Goal: Check status

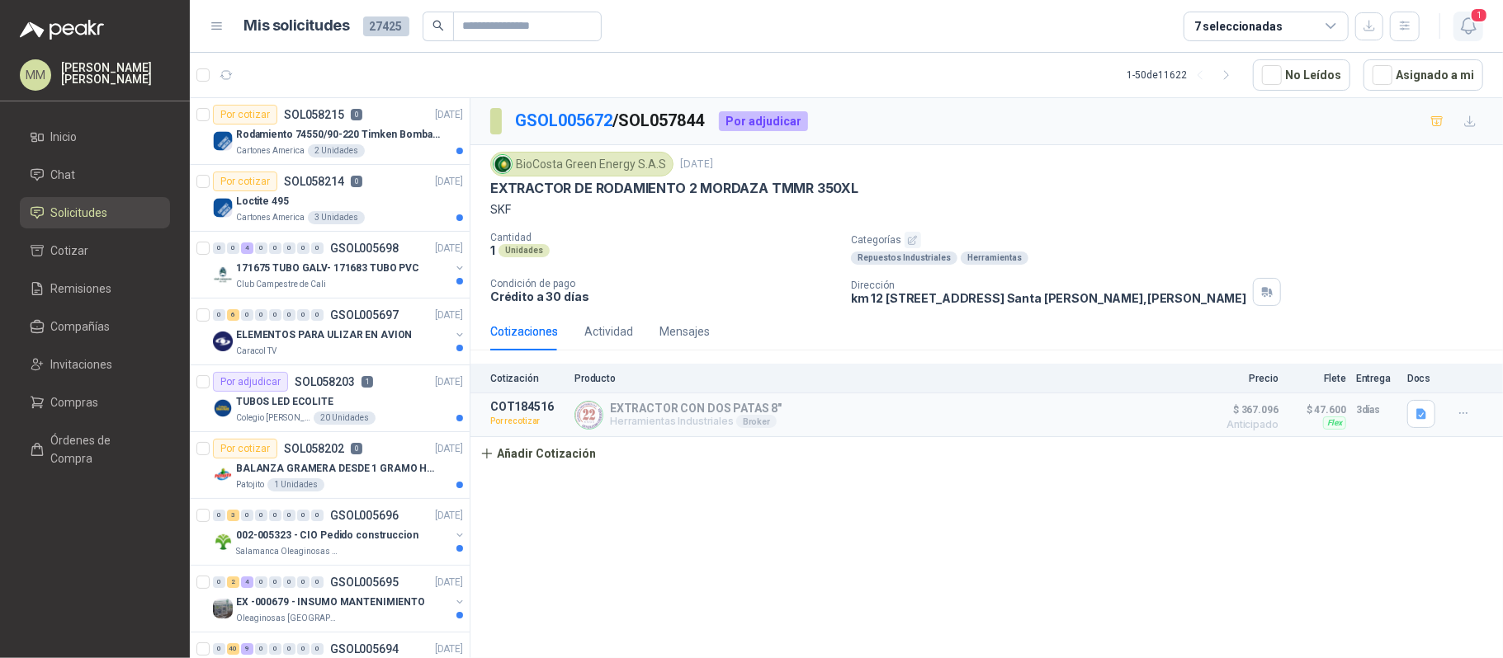
click at [1456, 33] on button "1" at bounding box center [1468, 27] width 30 height 30
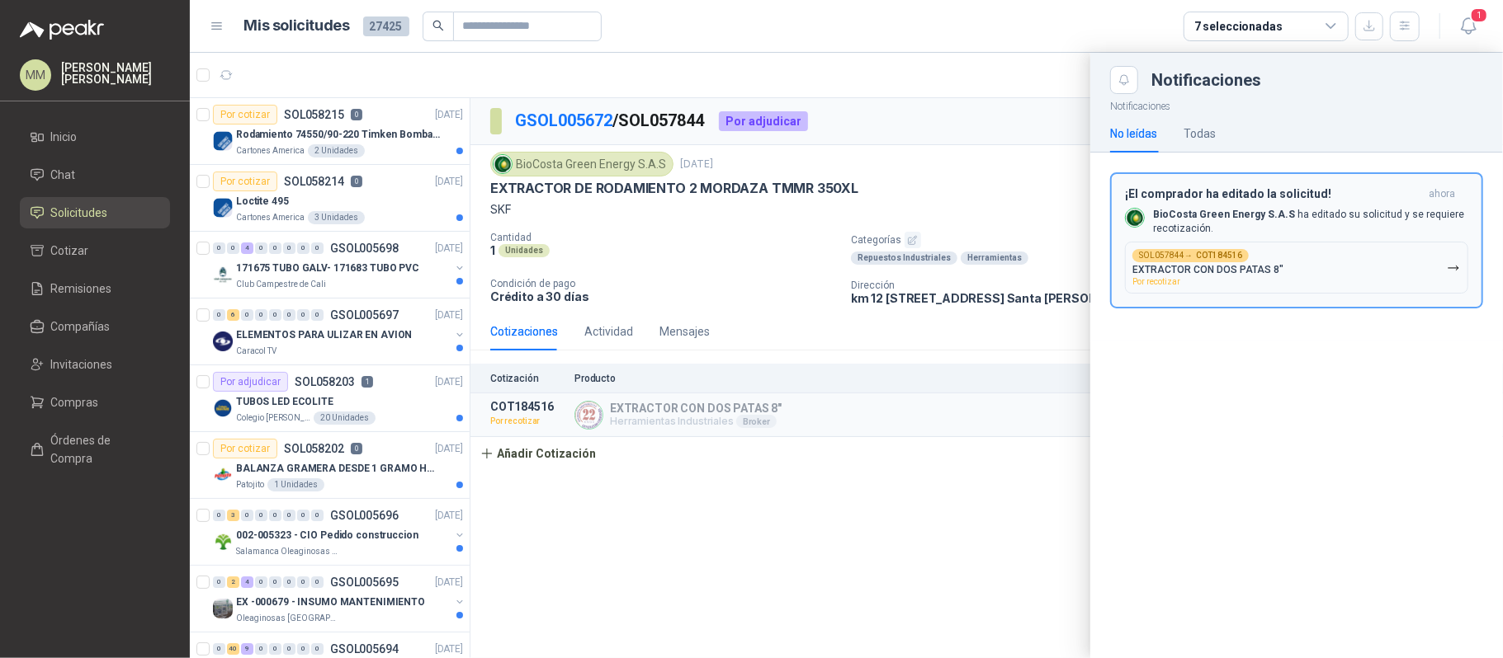
click at [1311, 274] on button "SOL057844 → COT184516 EXTRACTOR CON DOS PATAS 8" Por recotizar" at bounding box center [1296, 268] width 343 height 52
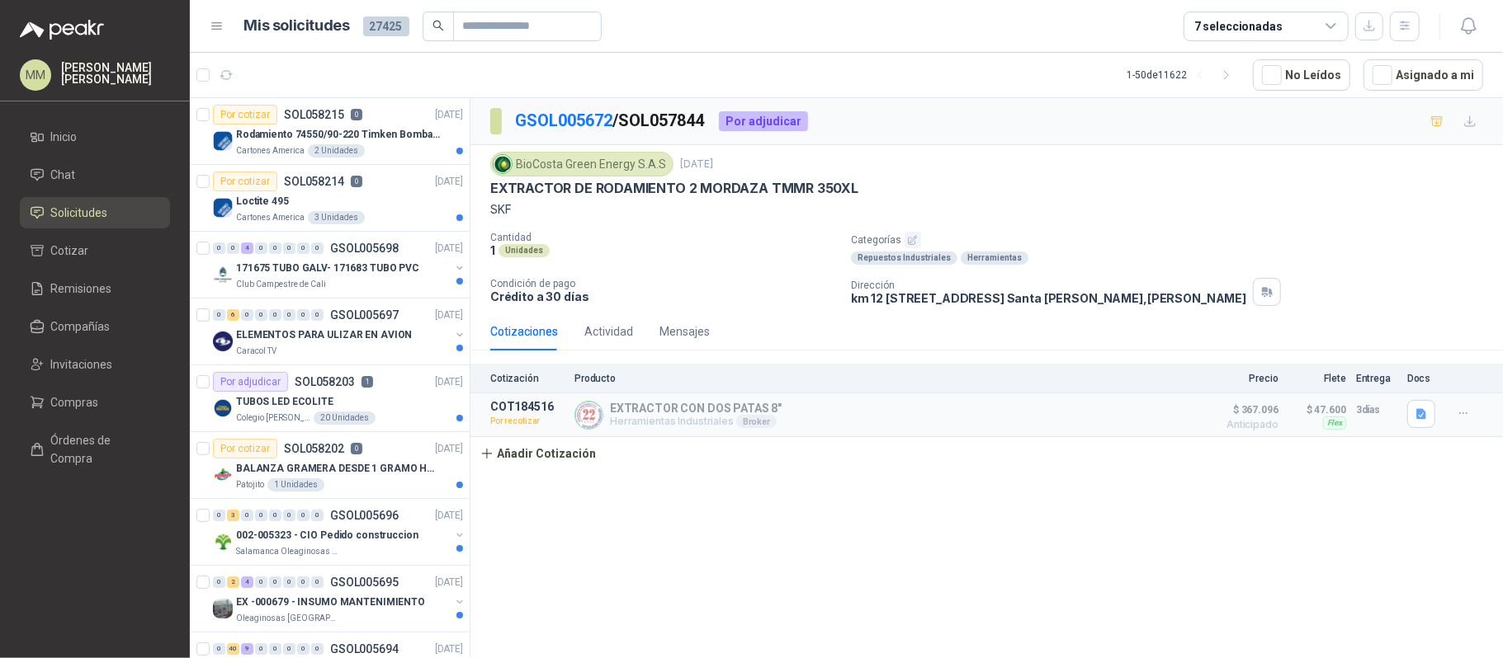
click at [799, 189] on p "EXTRACTOR DE RODAMIENTO 2 MORDAZA TMMR 350XL" at bounding box center [674, 188] width 368 height 17
copy p "EXTRACTOR DE RODAMIENTO 2 MORDAZA TMMR 350XL"
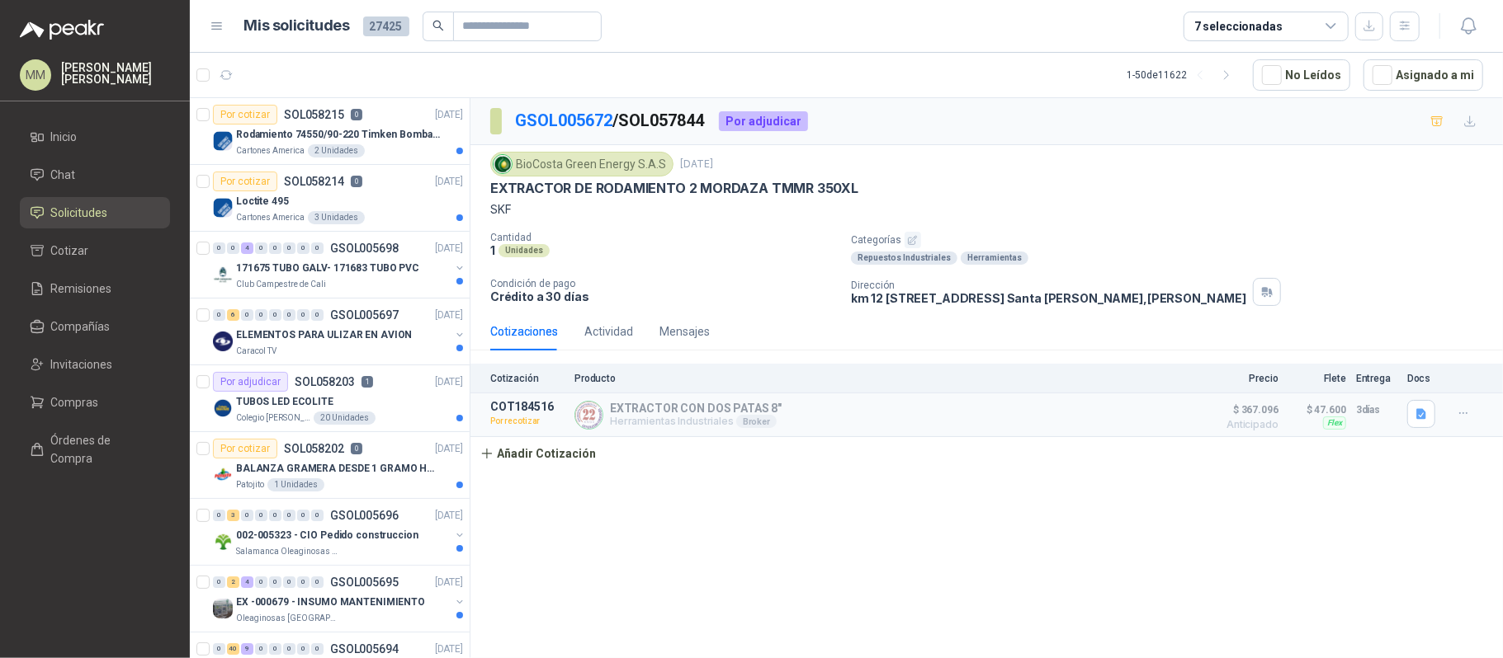
click at [1112, 213] on p "SKF" at bounding box center [986, 210] width 993 height 18
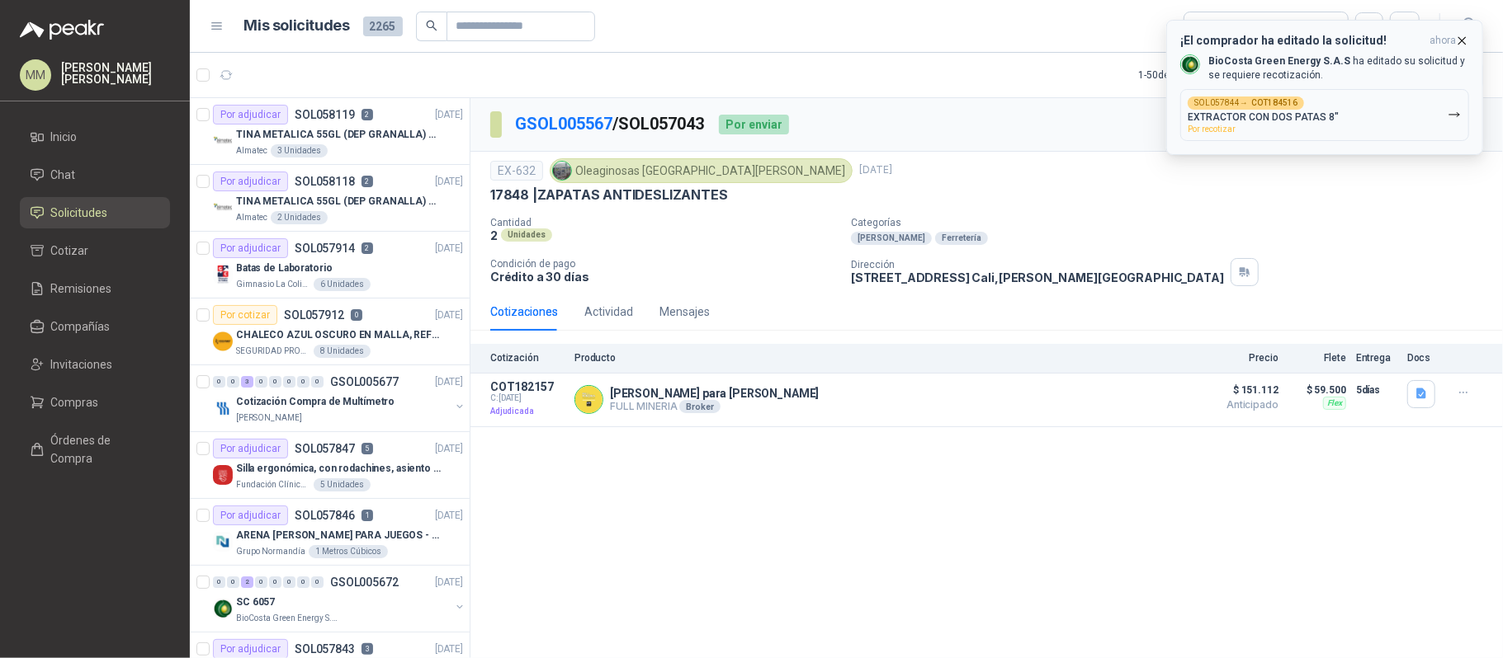
click at [1462, 36] on icon "button" at bounding box center [1462, 41] width 14 height 14
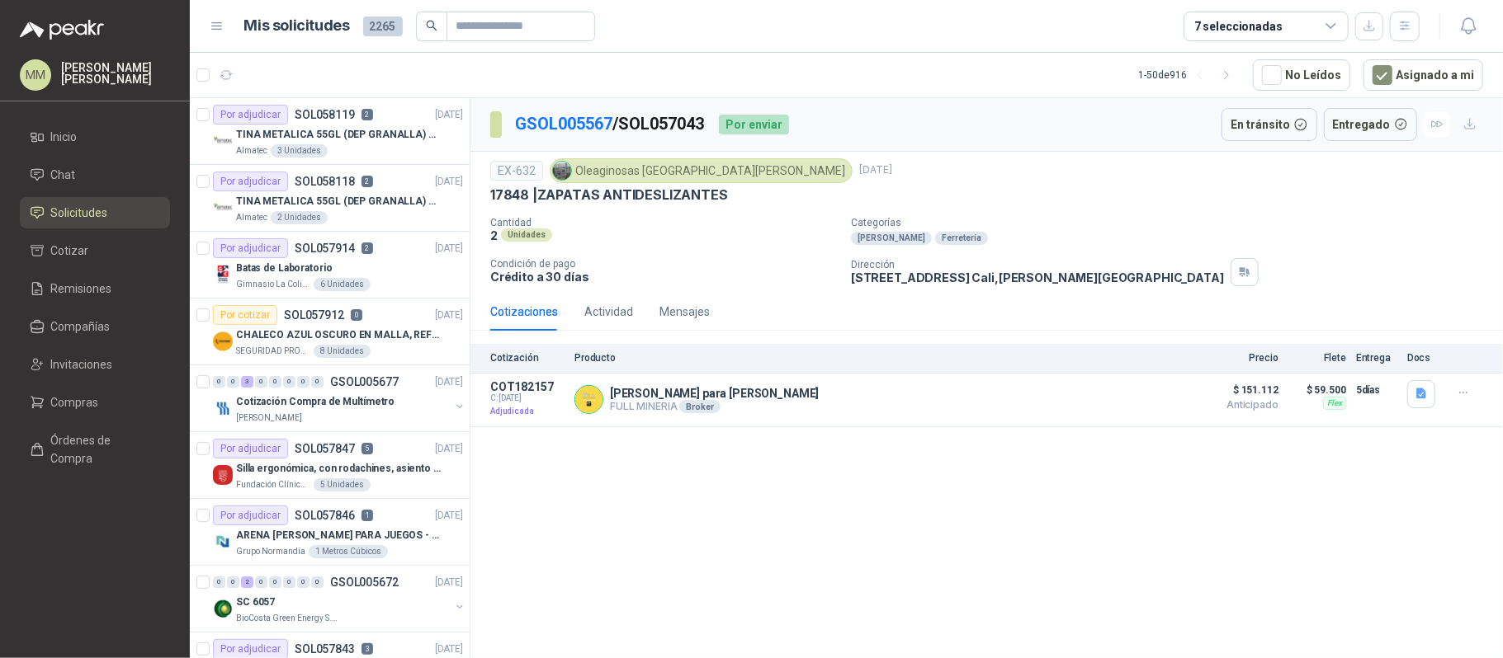
click at [1097, 193] on div "17848 | ZAPATAS ANTIDESLIZANTES" at bounding box center [986, 194] width 993 height 17
click at [235, 68] on button "button" at bounding box center [226, 75] width 26 height 26
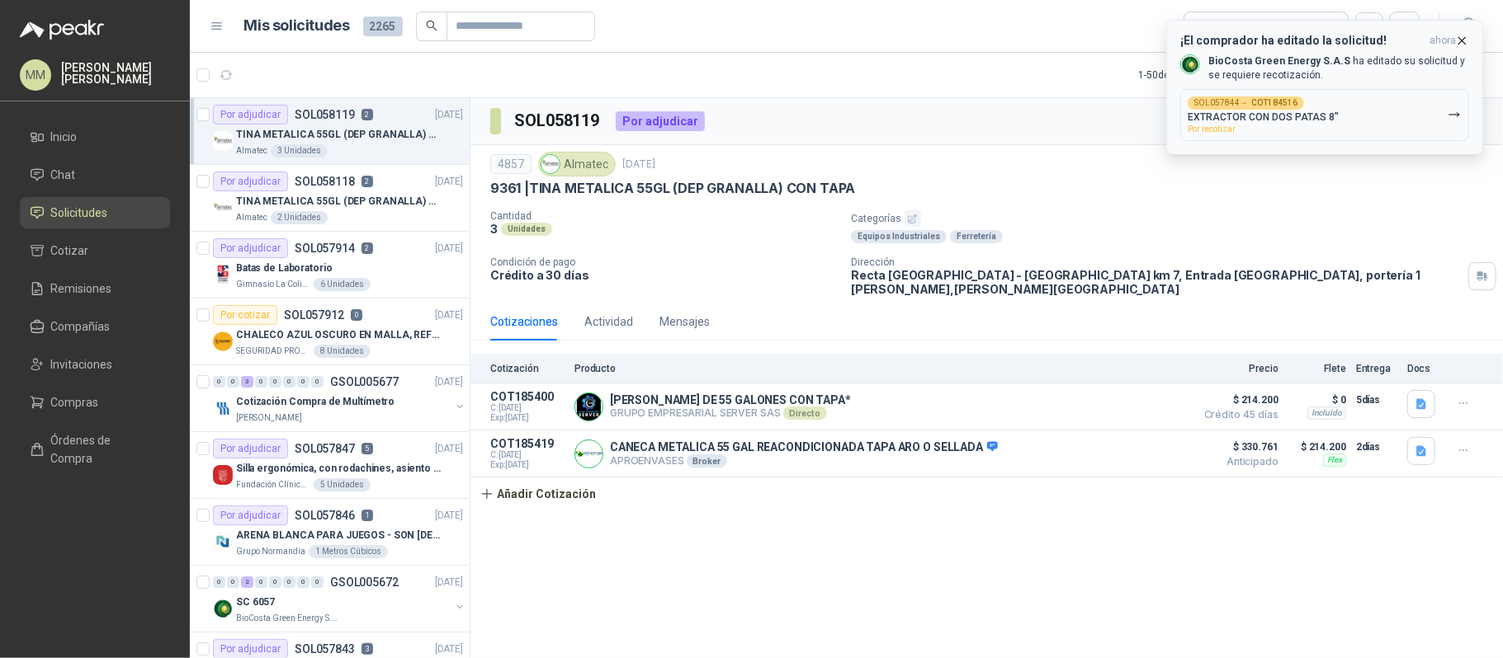
click at [1462, 40] on icon "button" at bounding box center [1462, 40] width 7 height 7
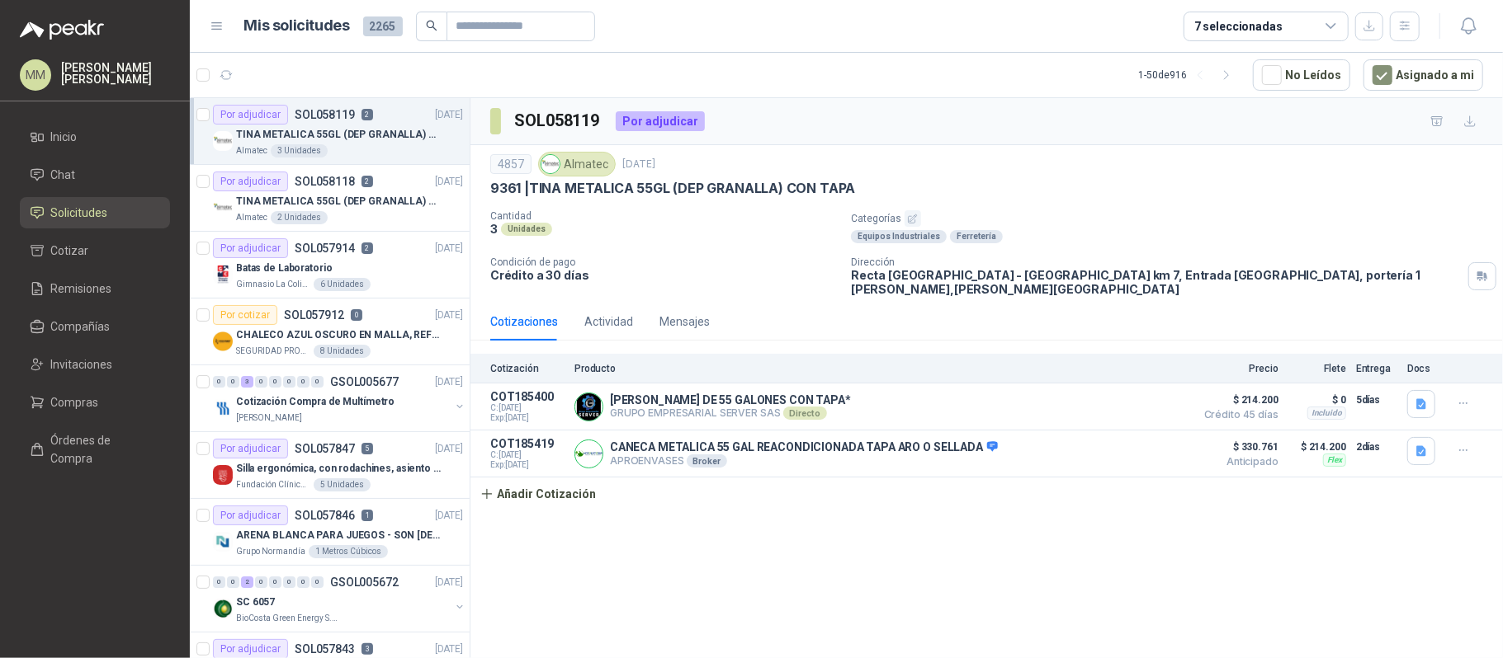
click at [823, 177] on div "4857 Almatec [DATE]" at bounding box center [986, 164] width 993 height 25
